Goal: Complete application form

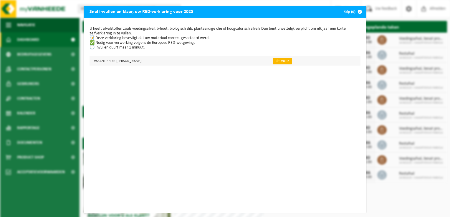
click at [287, 62] on link "👉 Vul in" at bounding box center [282, 61] width 19 height 6
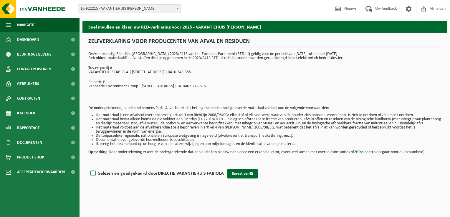
click at [94, 177] on label "Gelezen en goedgekeurd door DIRECTIE VAKANTIEHUIS [PERSON_NAME]" at bounding box center [156, 173] width 135 height 9
click at [224, 166] on input "Gelezen en goedgekeurd door DIRECTIE VAKANTIEHUIS [PERSON_NAME]" at bounding box center [224, 166] width 0 height 0
checkbox input "true"
click at [236, 177] on button "Bevestigen" at bounding box center [242, 173] width 30 height 9
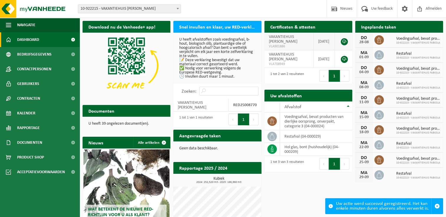
click at [344, 42] on link at bounding box center [343, 41] width 7 height 7
